Goal: Task Accomplishment & Management: Manage account settings

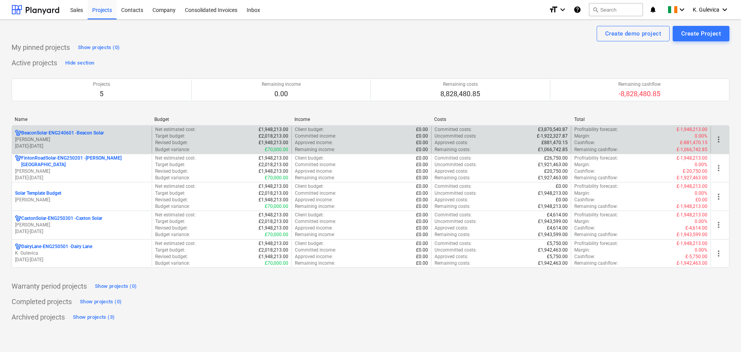
click at [87, 140] on p "[PERSON_NAME]" at bounding box center [82, 139] width 134 height 7
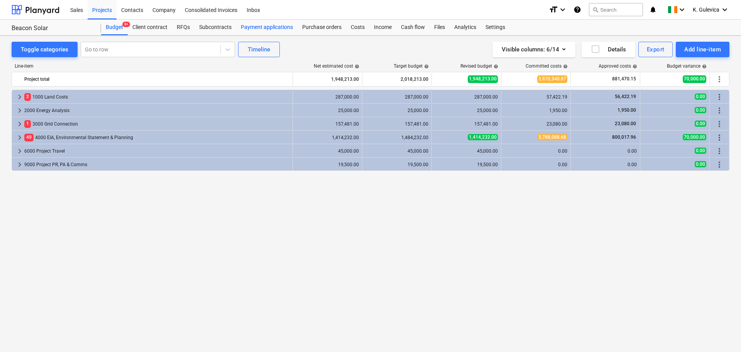
drag, startPoint x: 252, startPoint y: 27, endPoint x: 264, endPoint y: 33, distance: 13.5
click at [252, 27] on div "Payment applications" at bounding box center [266, 27] width 61 height 15
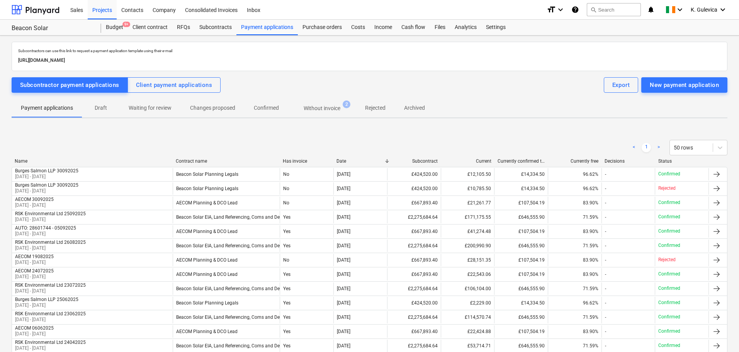
click at [317, 105] on p "Without invoice" at bounding box center [321, 108] width 37 height 8
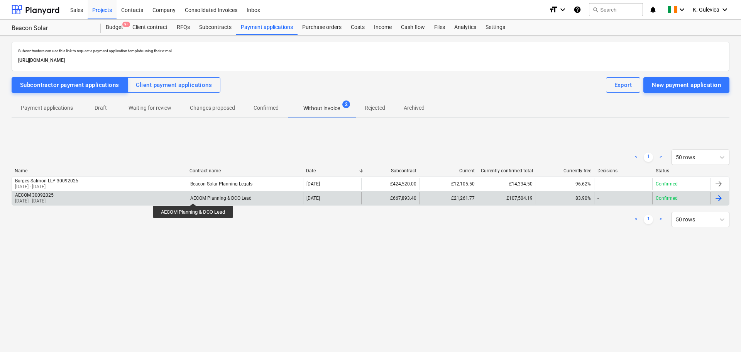
click at [194, 196] on div "AECOM Planning & DCO Lead" at bounding box center [220, 197] width 61 height 5
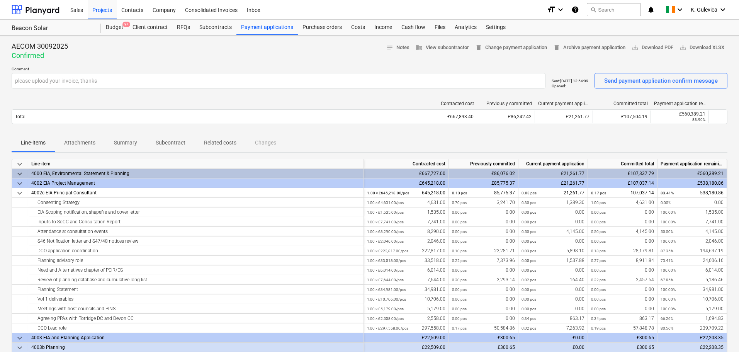
click at [76, 145] on p "Attachments" at bounding box center [79, 143] width 31 height 8
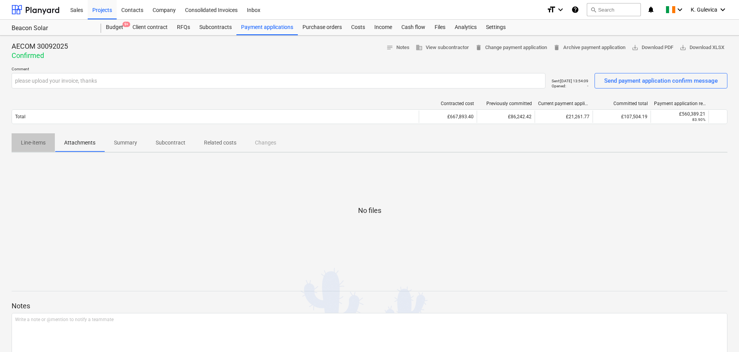
click at [34, 143] on p "Line-items" at bounding box center [33, 143] width 25 height 8
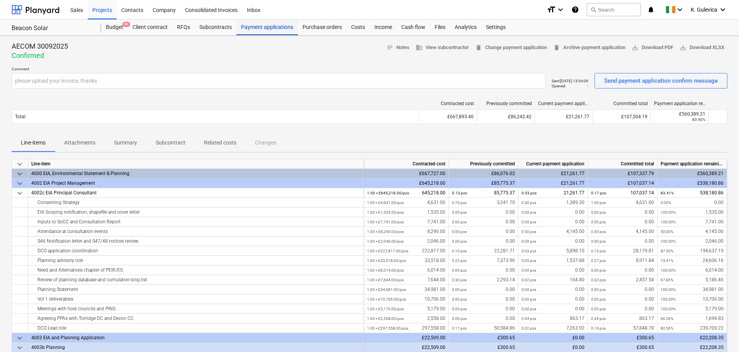
click at [249, 31] on div "Payment applications" at bounding box center [266, 27] width 61 height 15
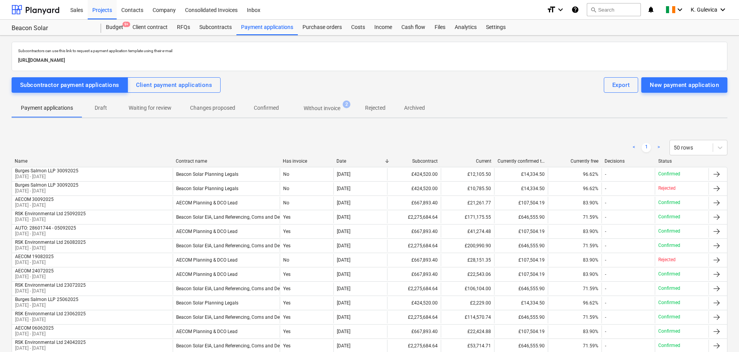
click at [313, 103] on span "Without invoice 2" at bounding box center [322, 108] width 68 height 14
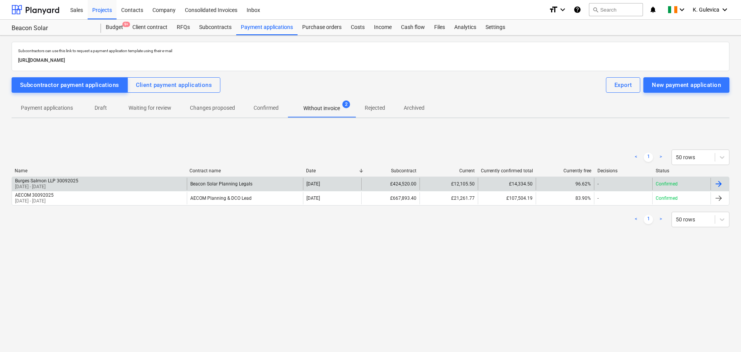
click at [147, 187] on div "Burges Salmon LLP 30092025 [DATE] - [DATE]" at bounding box center [99, 184] width 175 height 12
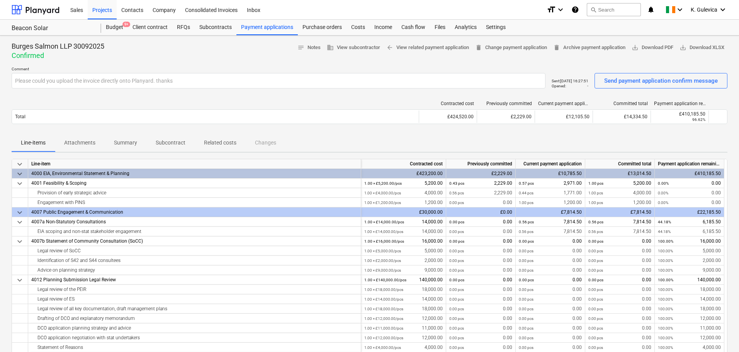
click at [79, 140] on p "Attachments" at bounding box center [79, 143] width 31 height 8
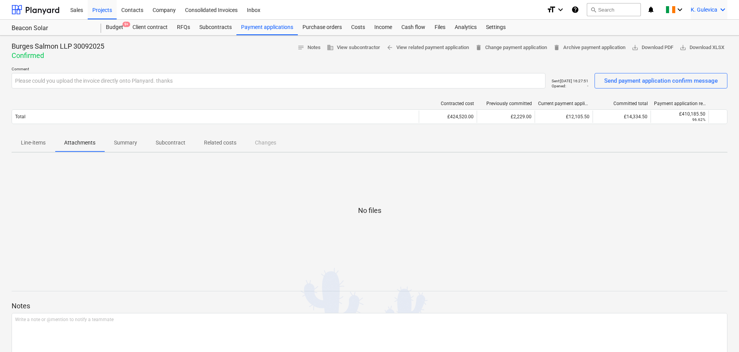
click at [700, 9] on span "K. Gulevica" at bounding box center [703, 10] width 27 height 6
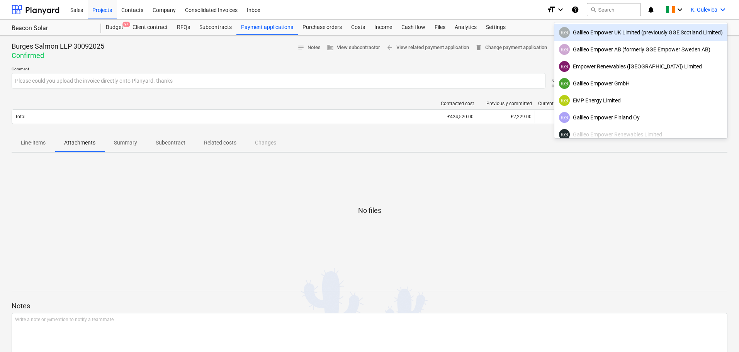
drag, startPoint x: 598, startPoint y: 34, endPoint x: 595, endPoint y: 40, distance: 7.1
click at [598, 34] on div "KG Galileo Empower UK Limited (previously GGE Scotland Limited)" at bounding box center [641, 32] width 164 height 11
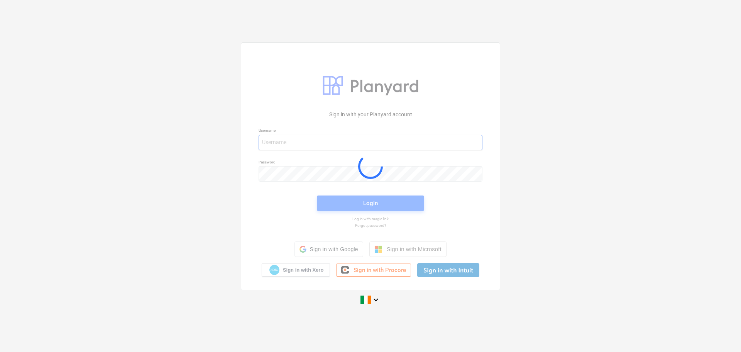
type input "[EMAIL_ADDRESS][DOMAIN_NAME]"
